Goal: Task Accomplishment & Management: Use online tool/utility

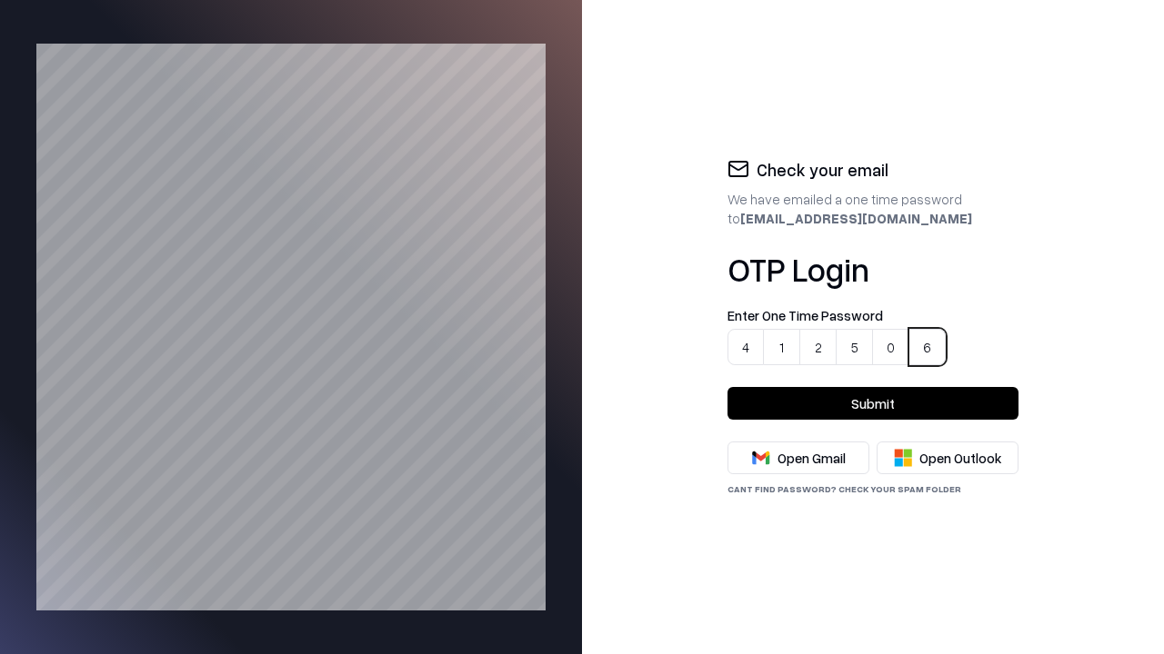
type input "******"
click at [873, 404] on button "Submit" at bounding box center [872, 403] width 291 height 33
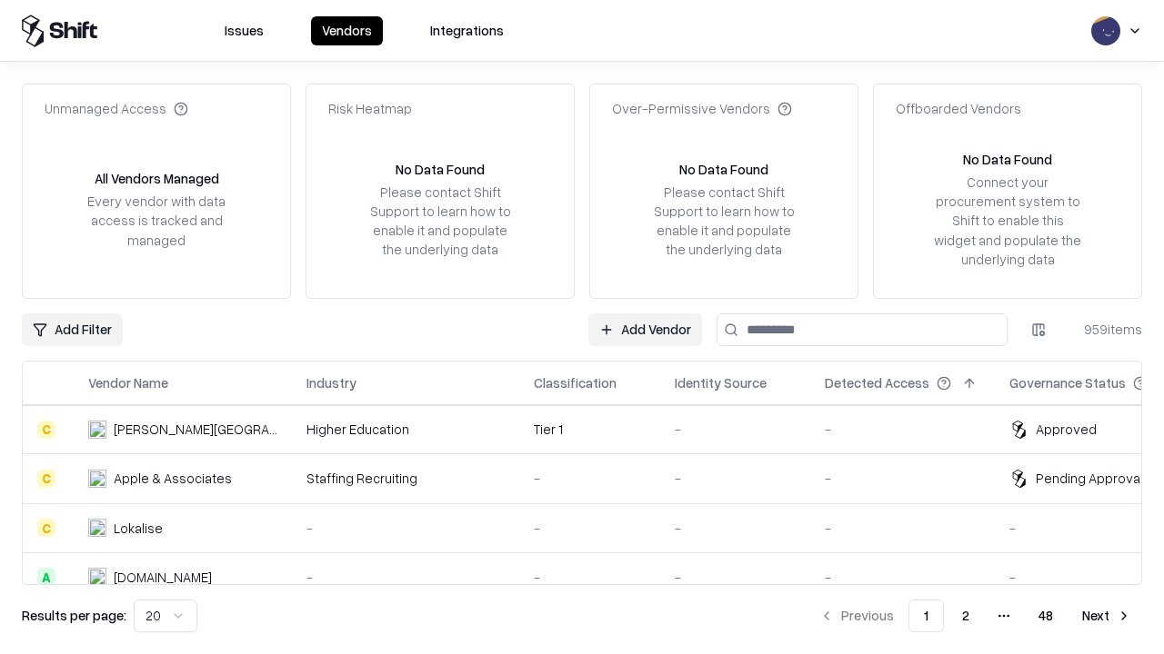
click at [645, 329] on link "Add Vendor" at bounding box center [645, 330] width 114 height 33
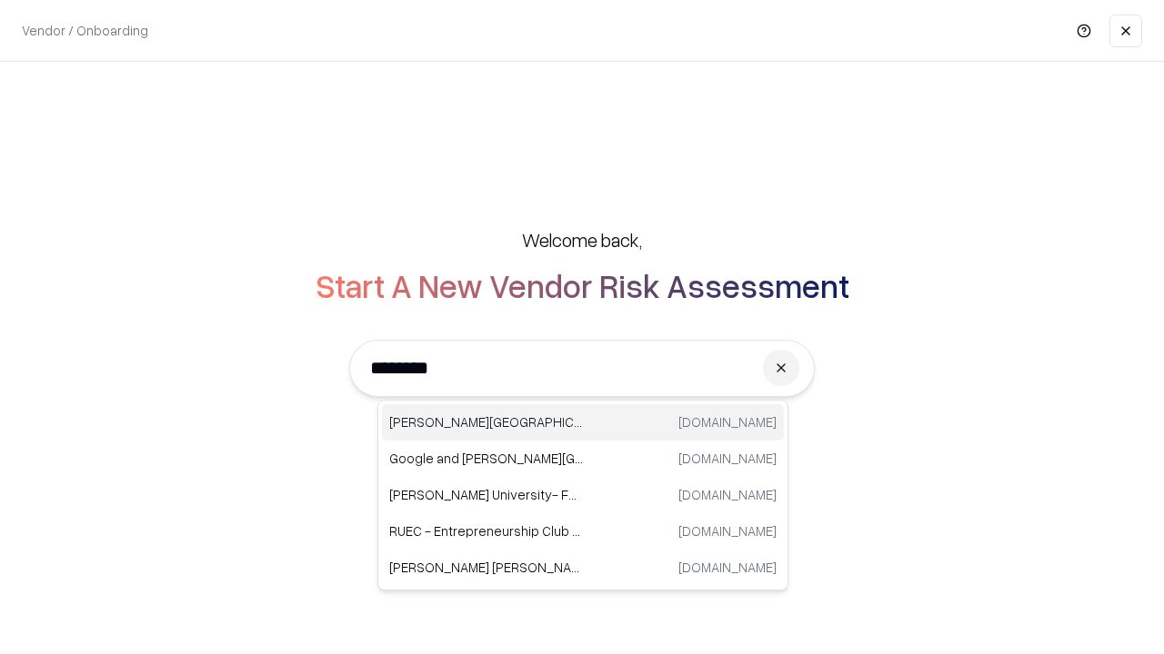
click at [583, 423] on div "Reichman University runi.ac.il" at bounding box center [583, 422] width 402 height 36
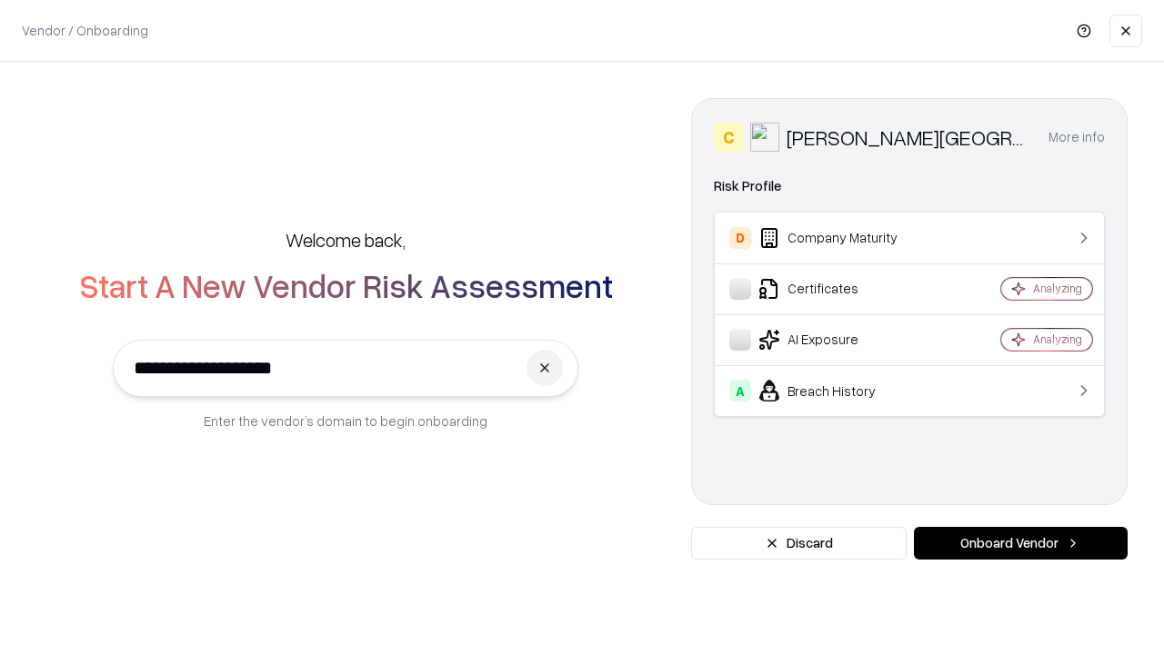
type input "**********"
click at [1020, 544] on button "Onboard Vendor" at bounding box center [1021, 543] width 214 height 33
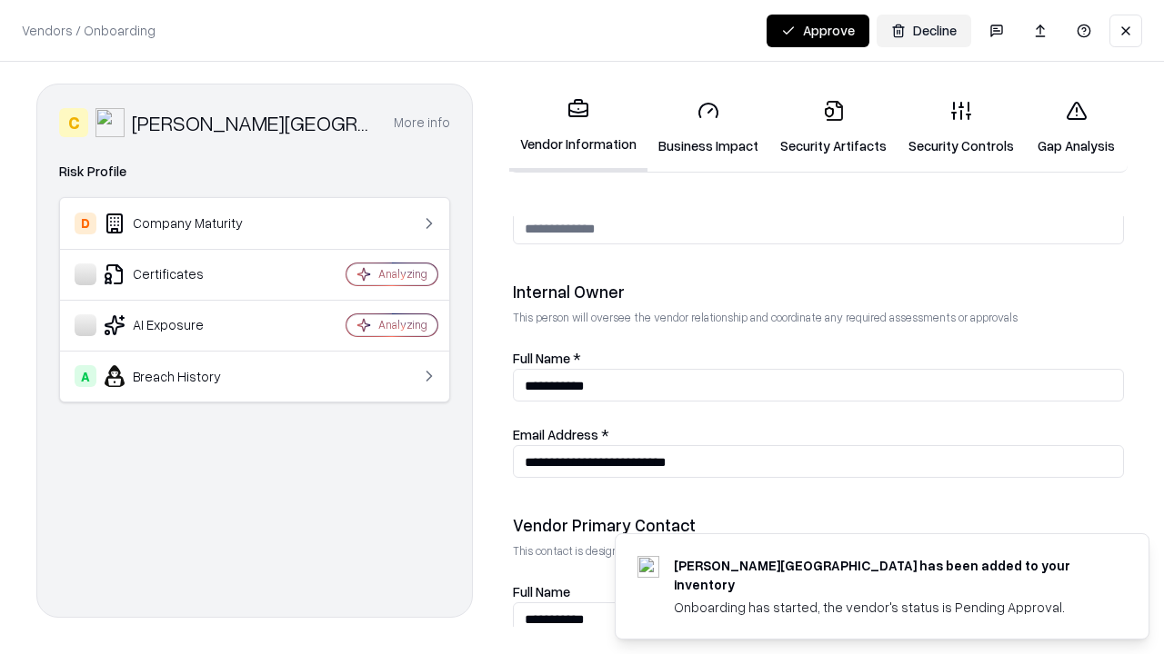
scroll to position [978, 0]
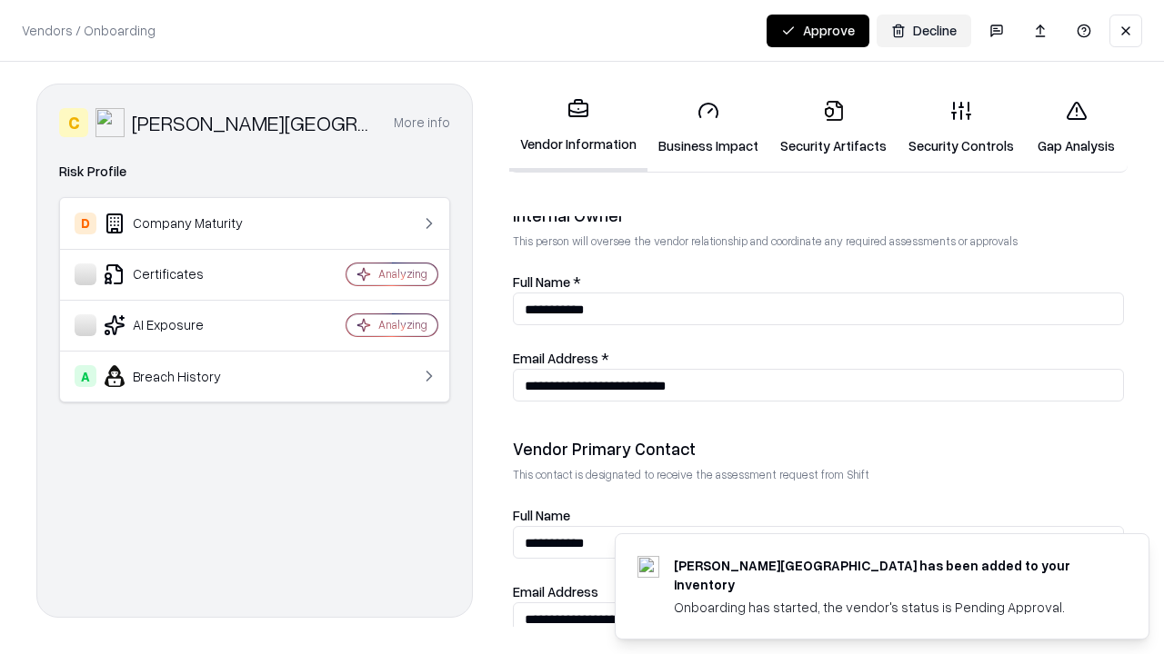
click at [702, 127] on link "Business Impact" at bounding box center [708, 127] width 122 height 85
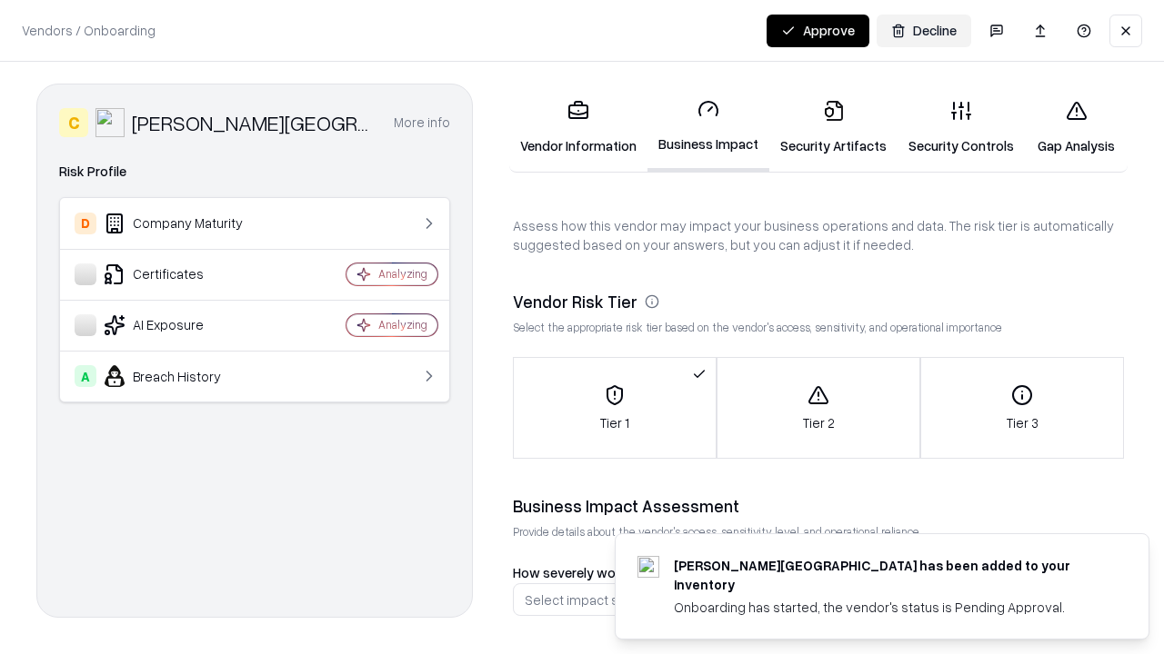
click at [823, 127] on link "Security Artifacts" at bounding box center [833, 127] width 128 height 85
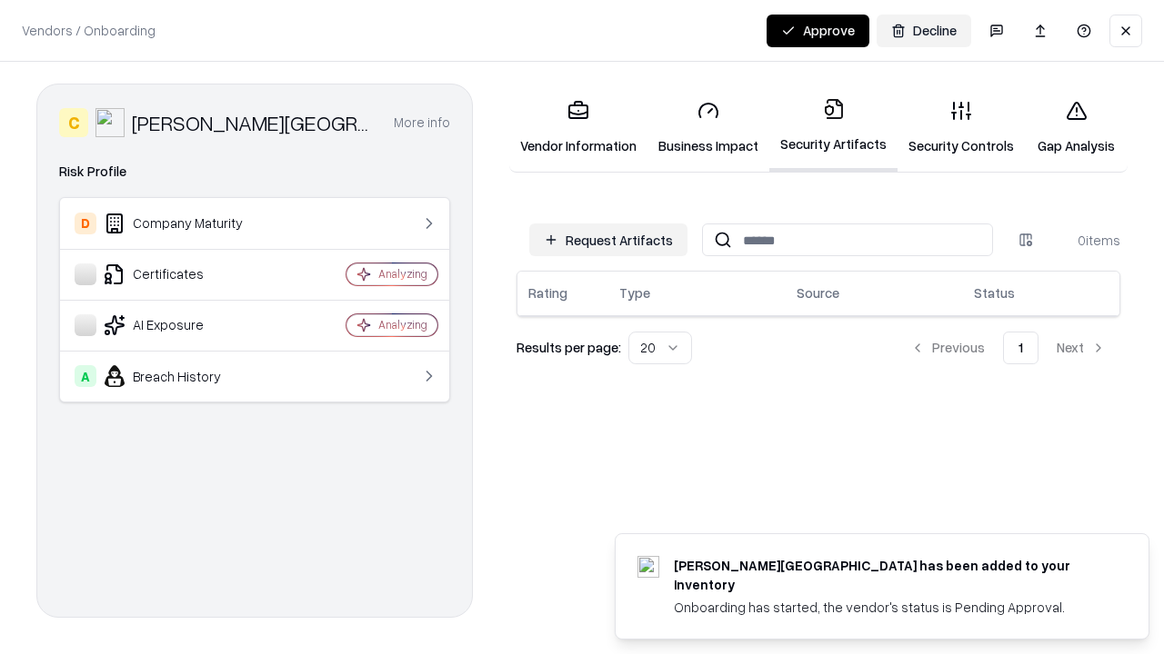
click at [611, 240] on button "Request Artifacts" at bounding box center [608, 240] width 158 height 33
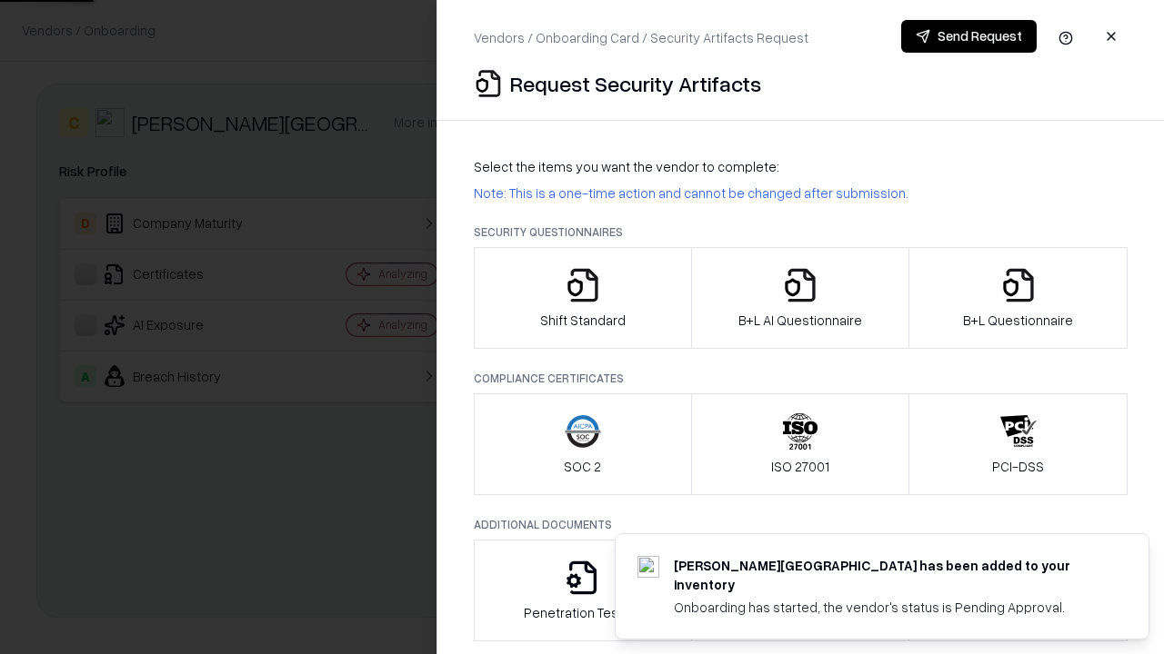
click at [582, 298] on icon "button" at bounding box center [582, 285] width 36 height 36
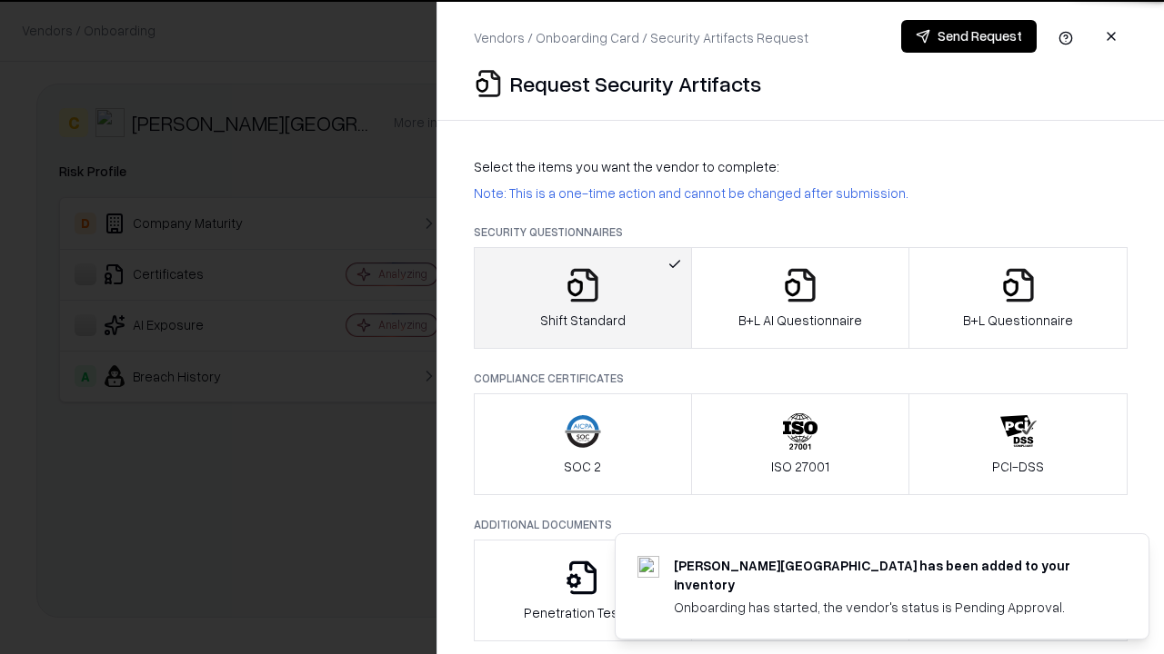
click at [969, 36] on button "Send Request" at bounding box center [968, 36] width 135 height 33
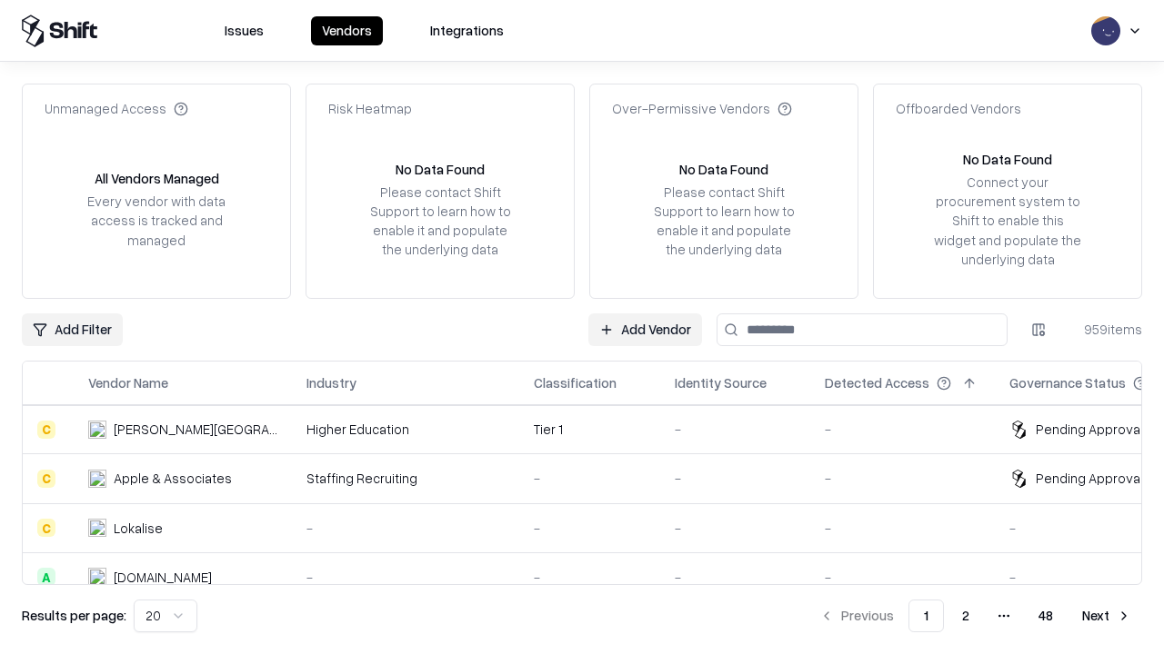
click at [645, 329] on link "Add Vendor" at bounding box center [645, 330] width 114 height 33
